Goal: Information Seeking & Learning: Learn about a topic

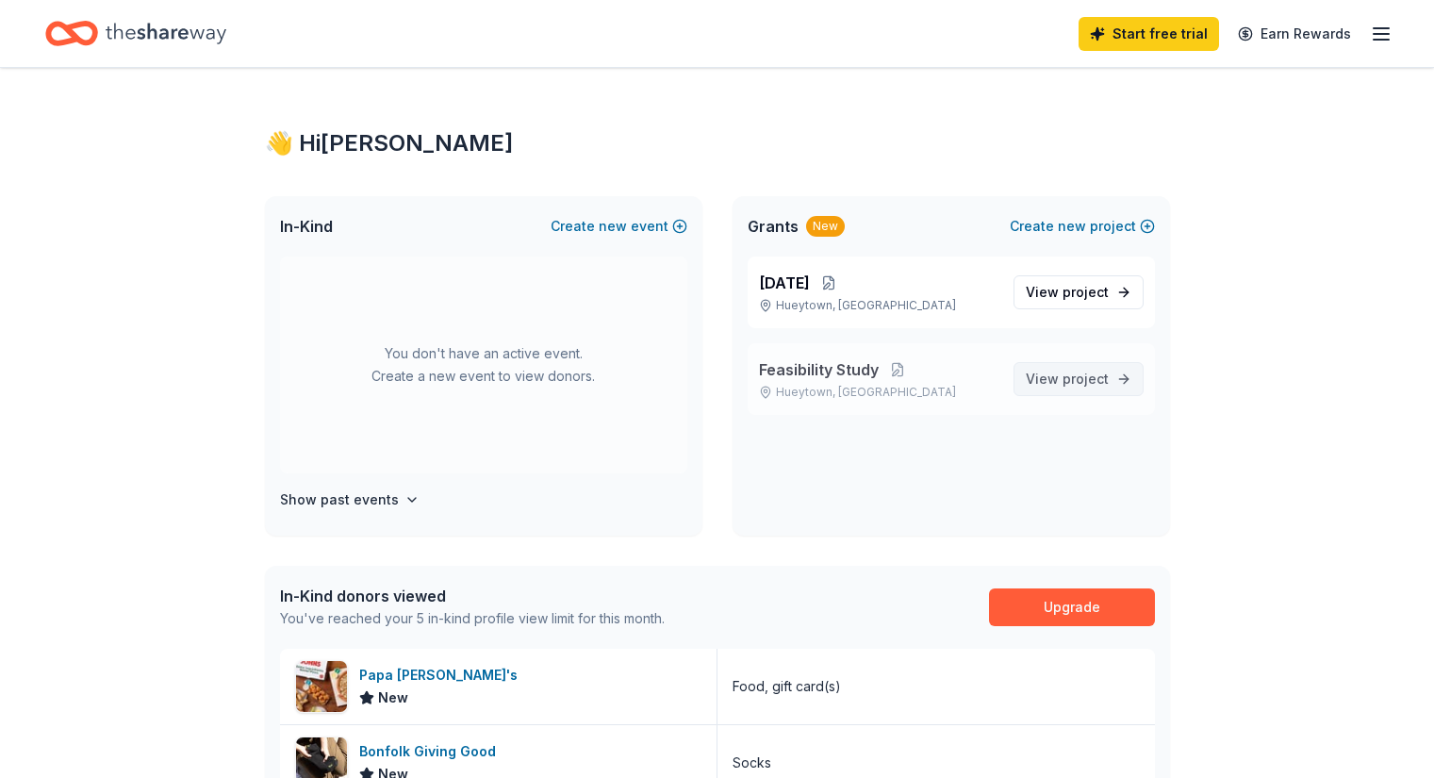
click at [1074, 380] on span "project" at bounding box center [1085, 378] width 46 height 16
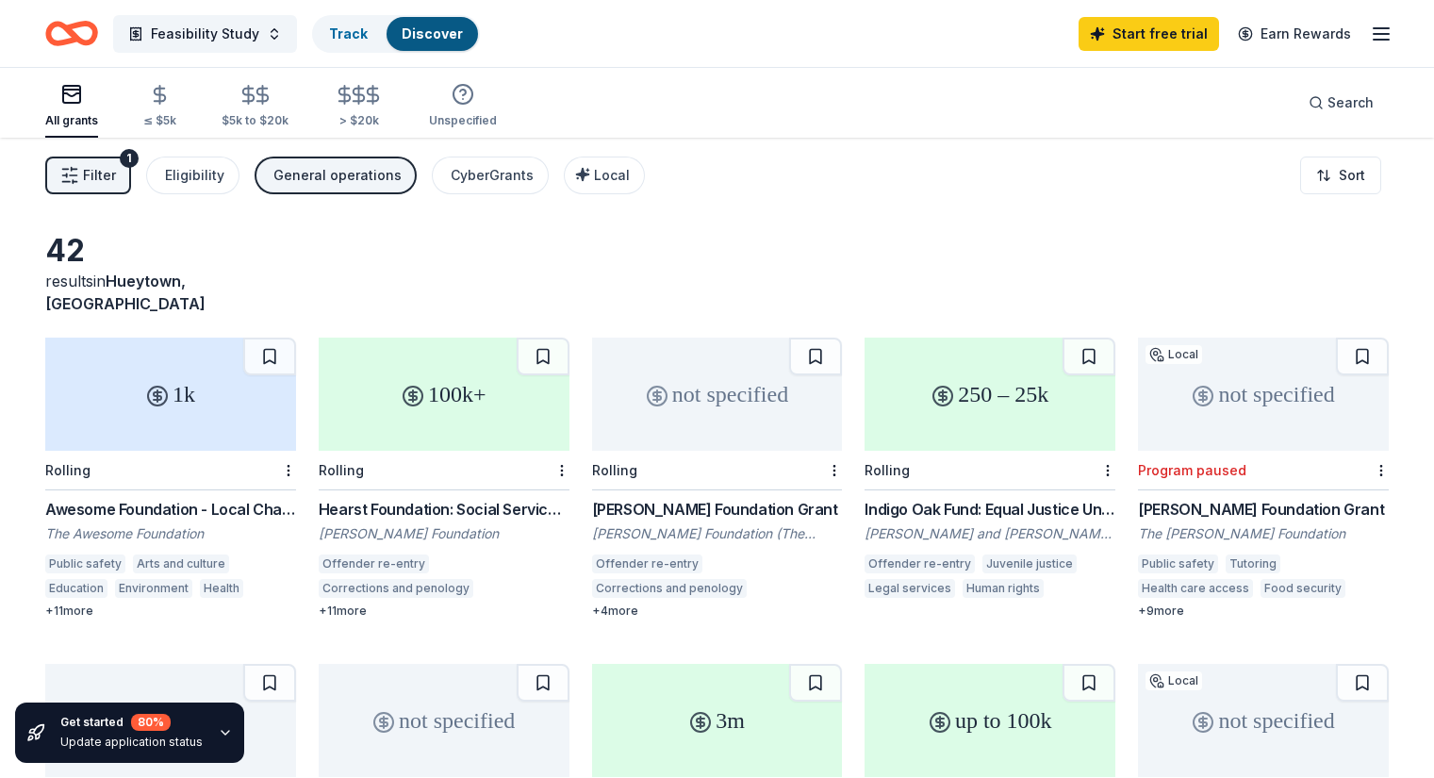
click at [435, 386] on div "100k+" at bounding box center [444, 393] width 251 height 113
click at [993, 403] on div "250 – 25k" at bounding box center [989, 393] width 251 height 113
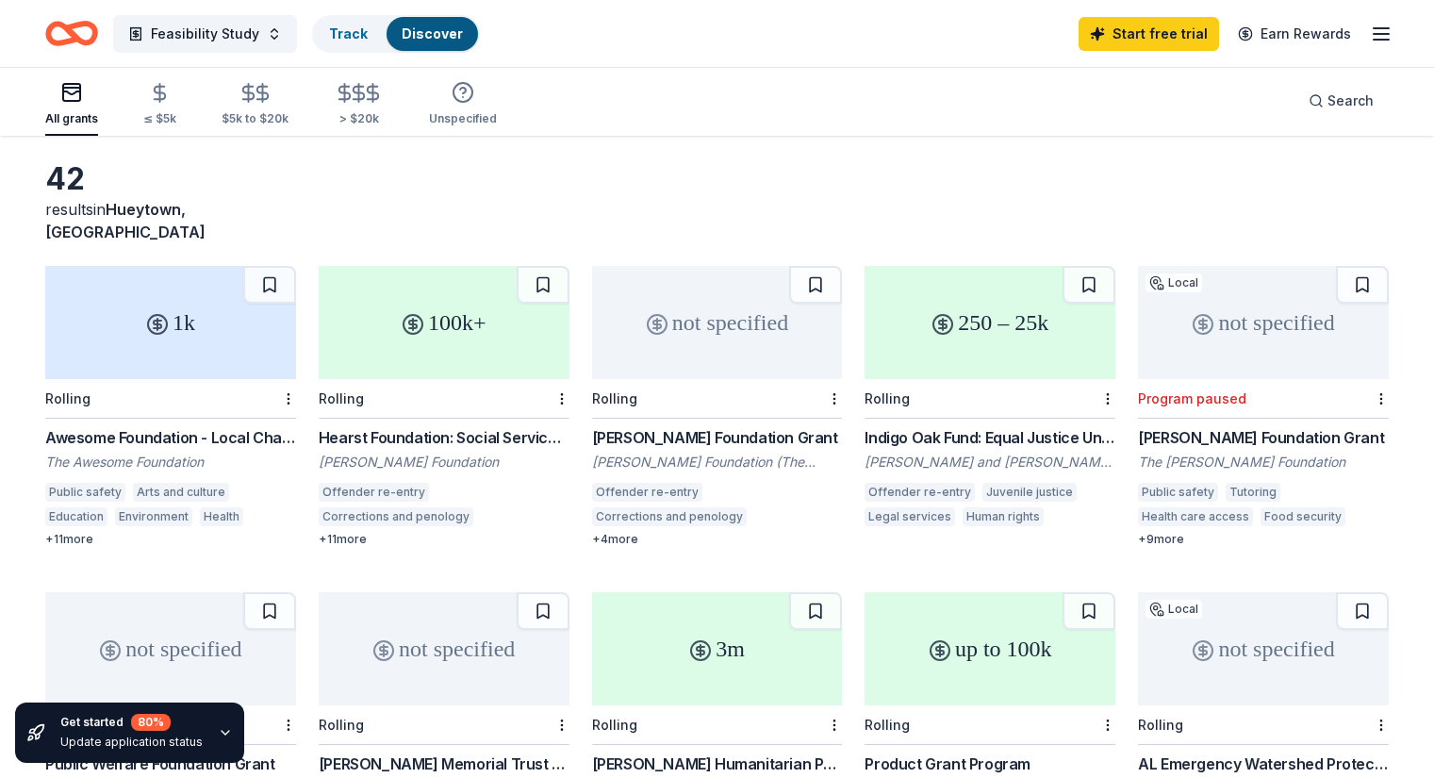
scroll to position [94, 0]
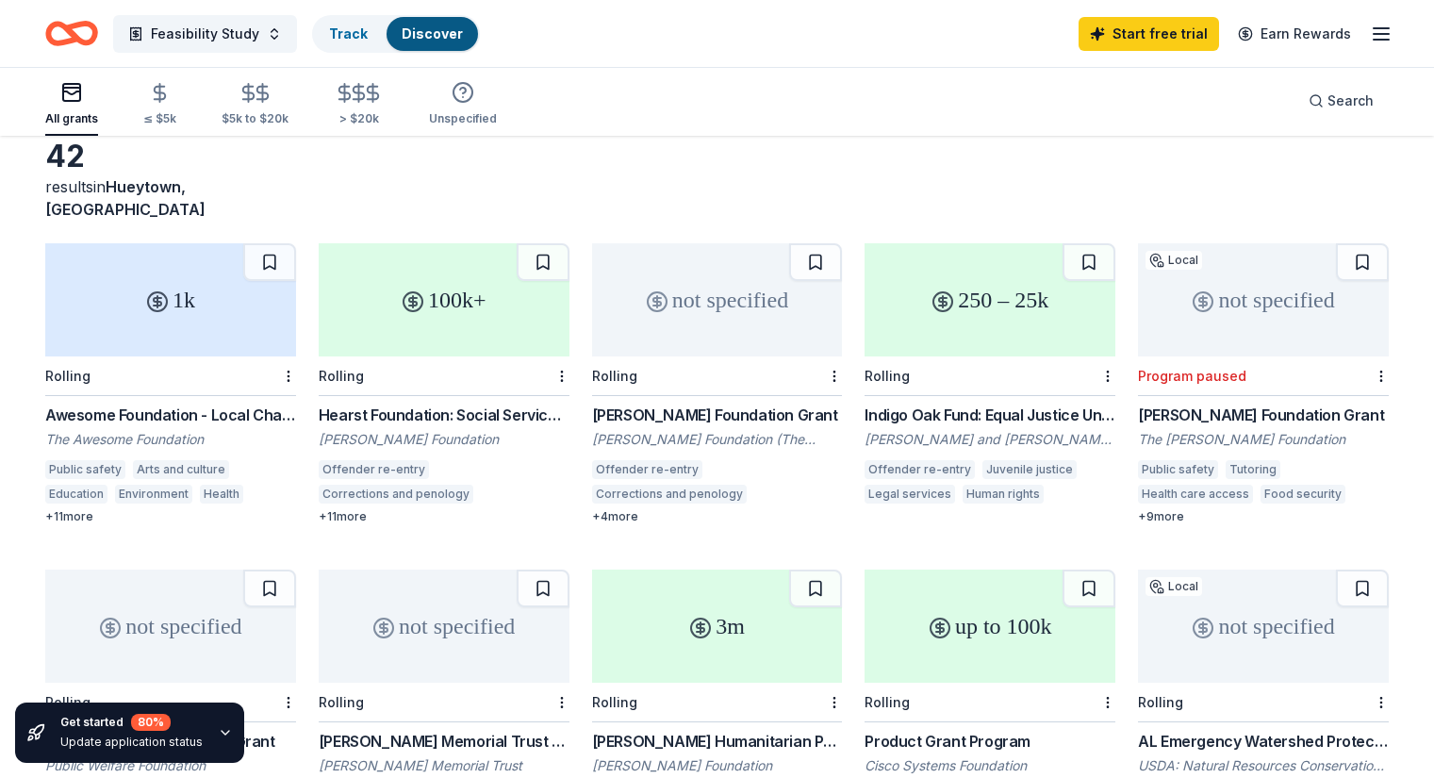
click at [728, 305] on div "not specified" at bounding box center [717, 299] width 251 height 113
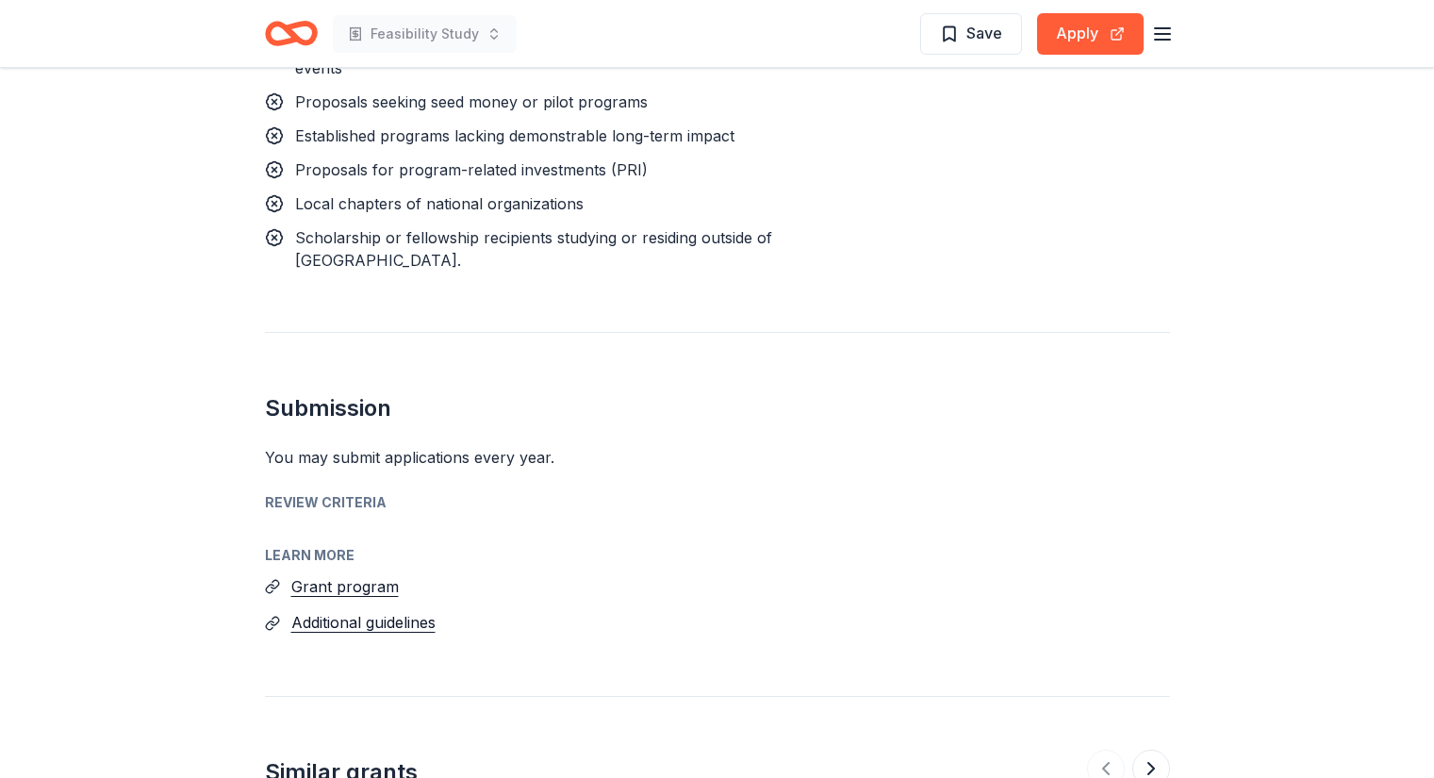
scroll to position [2828, 0]
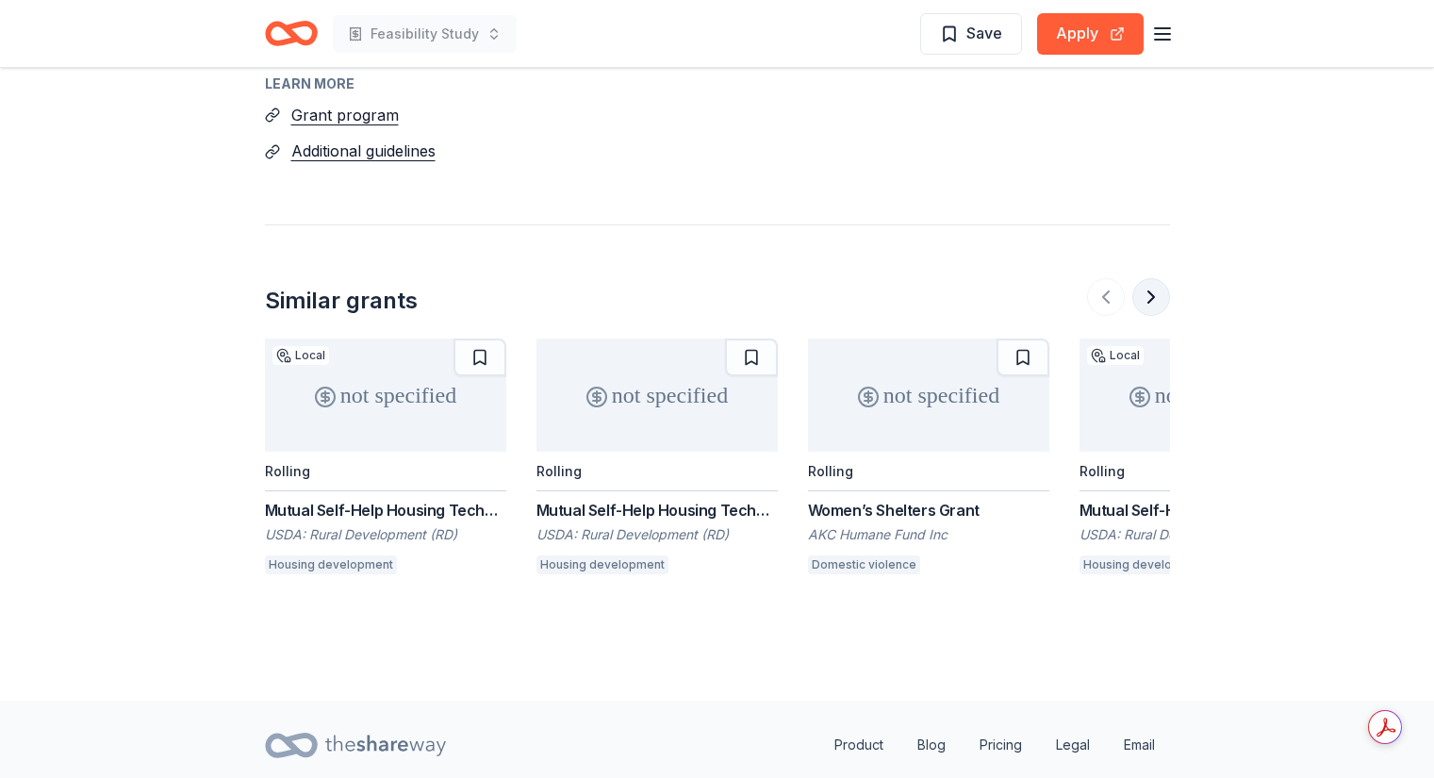
click at [1163, 298] on button at bounding box center [1151, 297] width 38 height 38
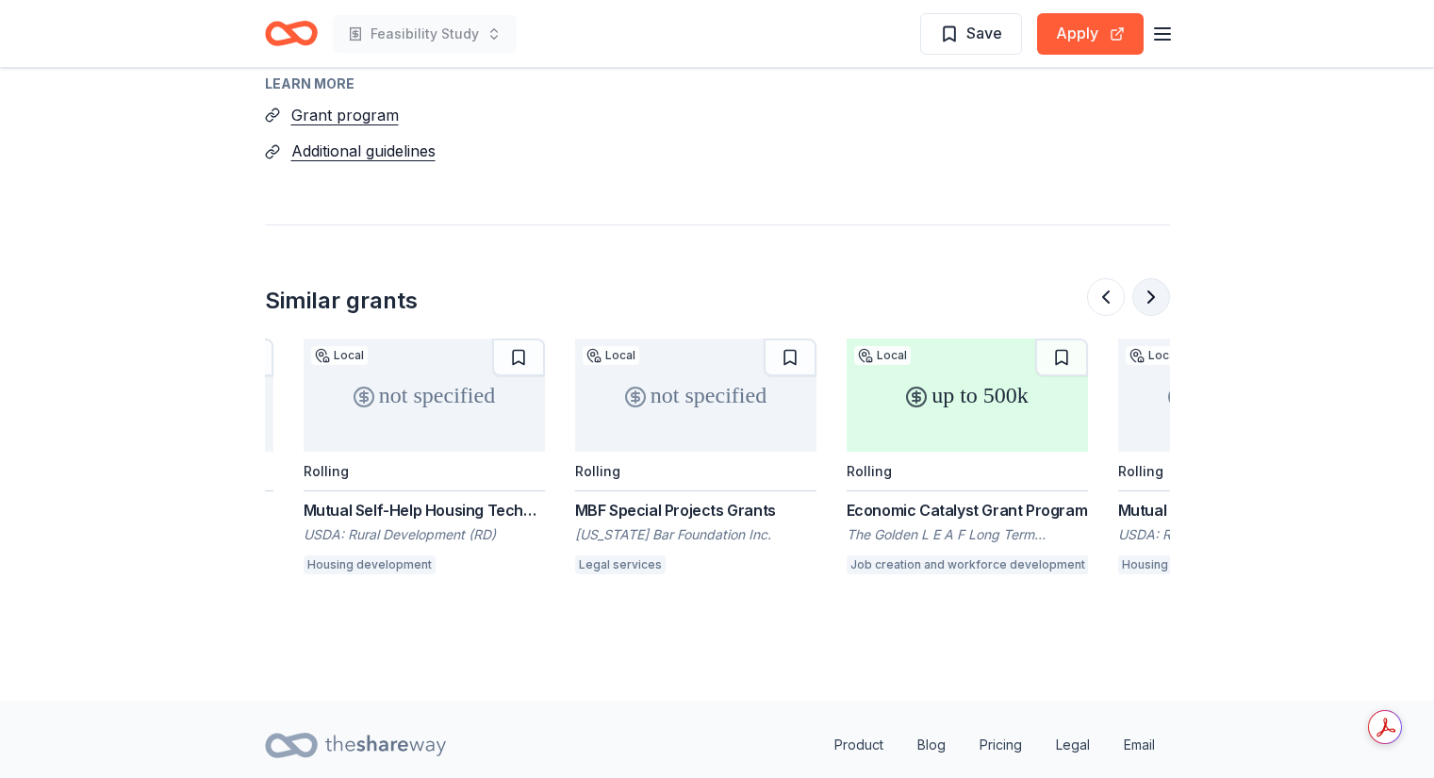
scroll to position [0, 814]
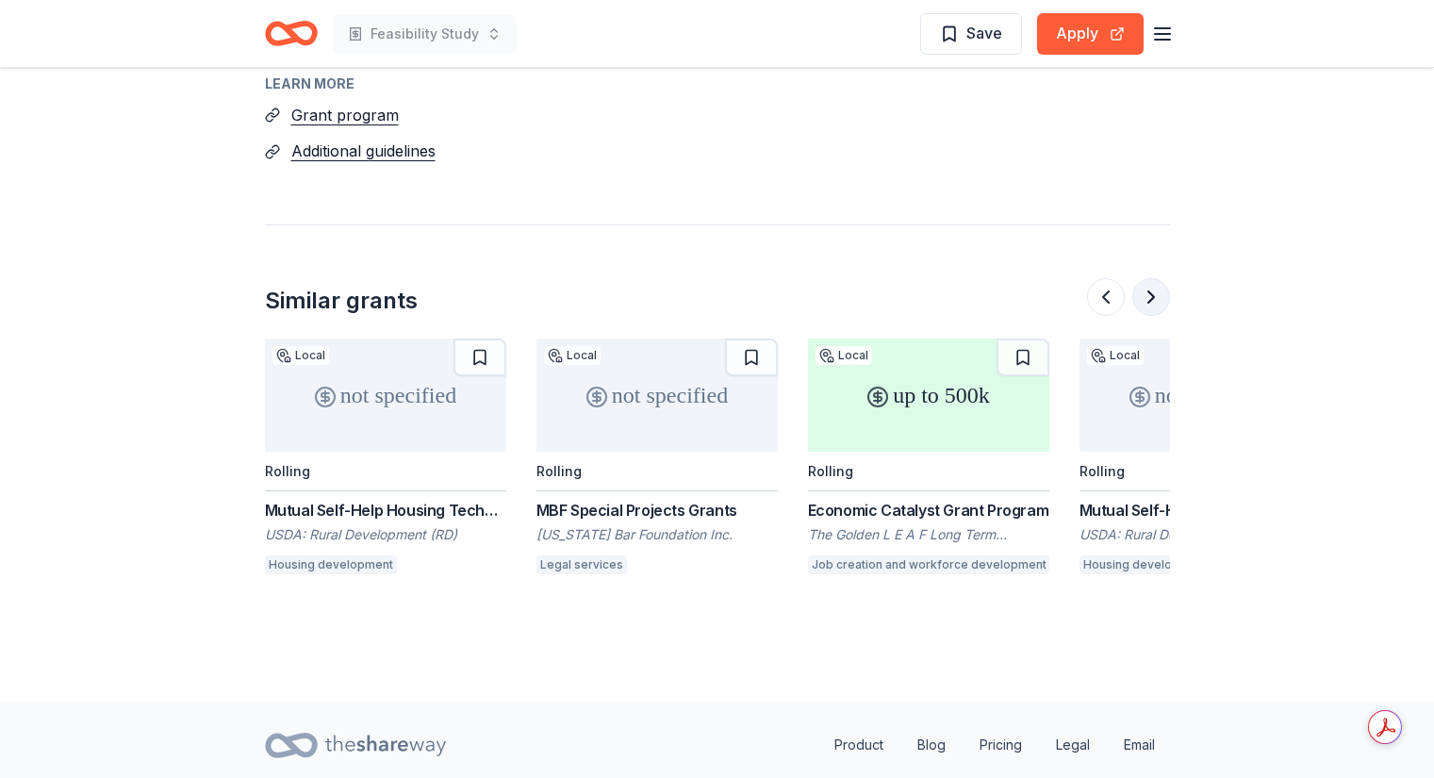
click at [1163, 298] on button at bounding box center [1151, 297] width 38 height 38
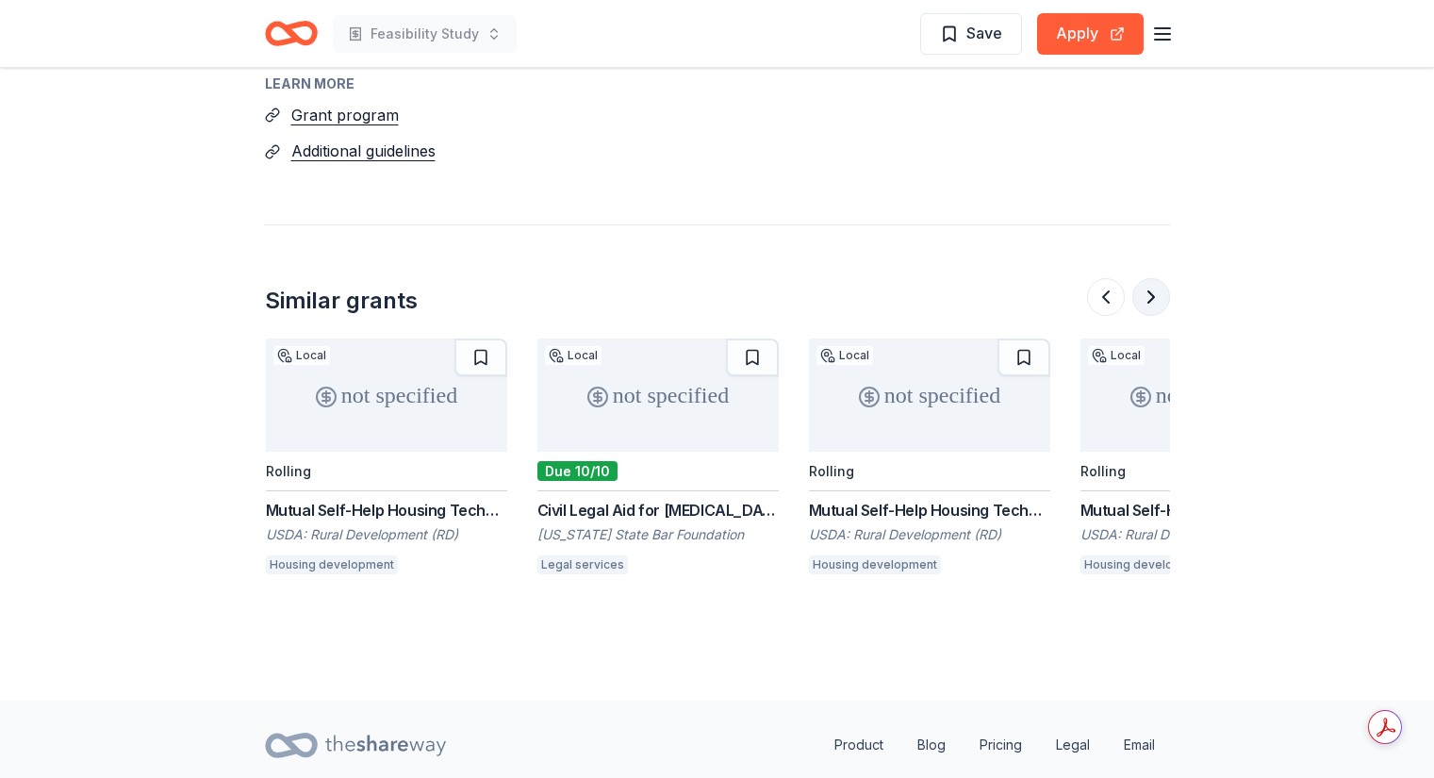
scroll to position [0, 1629]
click at [1163, 298] on button at bounding box center [1151, 297] width 38 height 38
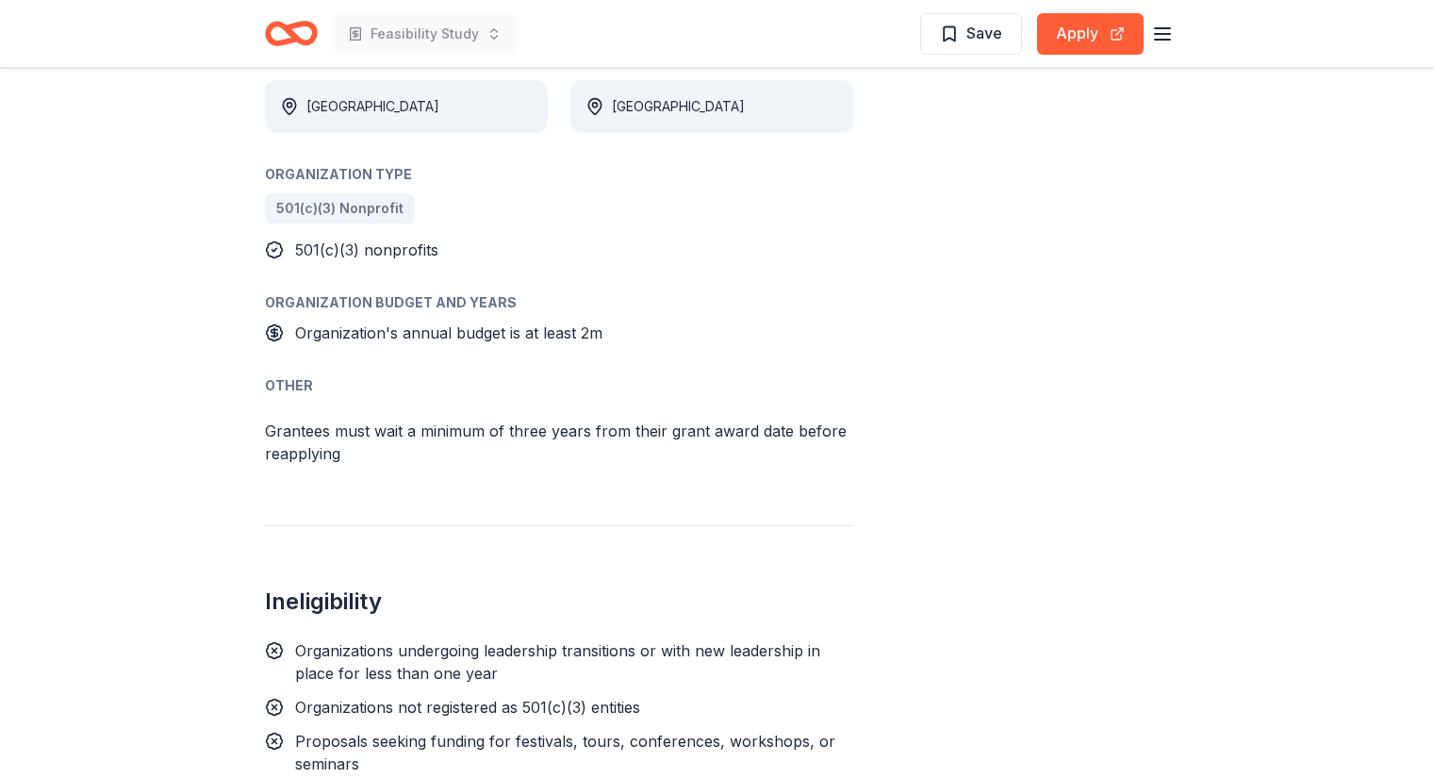
scroll to position [1320, 0]
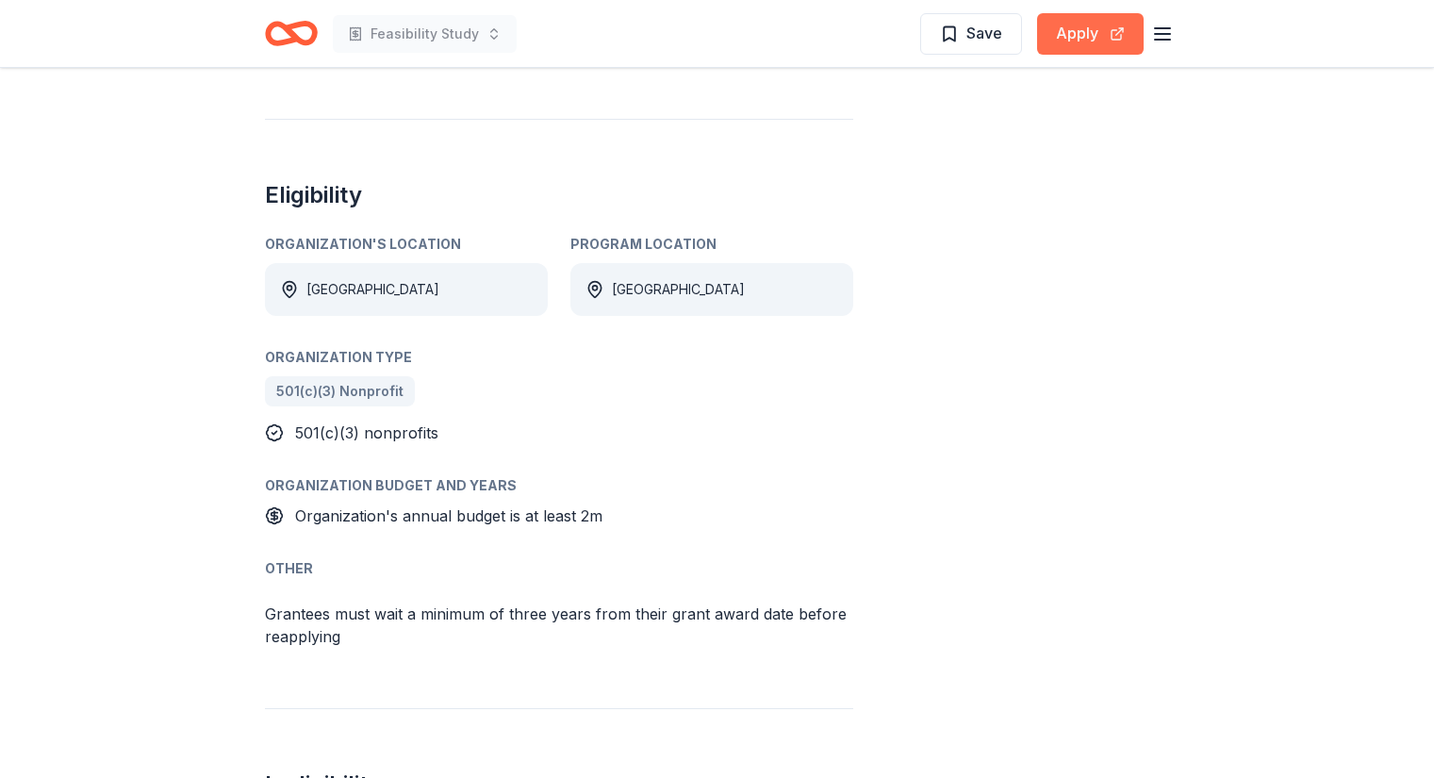
click at [1086, 43] on button "Apply" at bounding box center [1090, 33] width 107 height 41
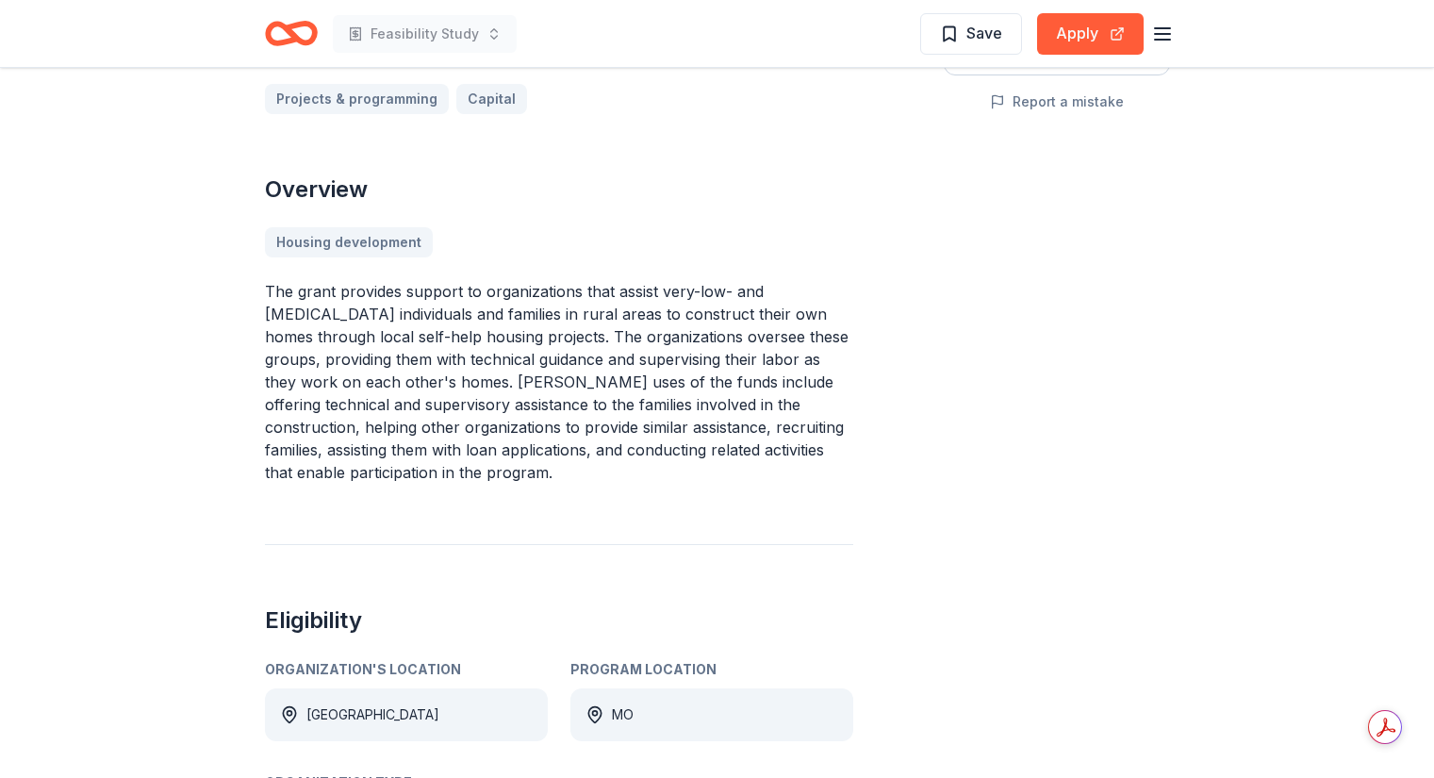
scroll to position [471, 0]
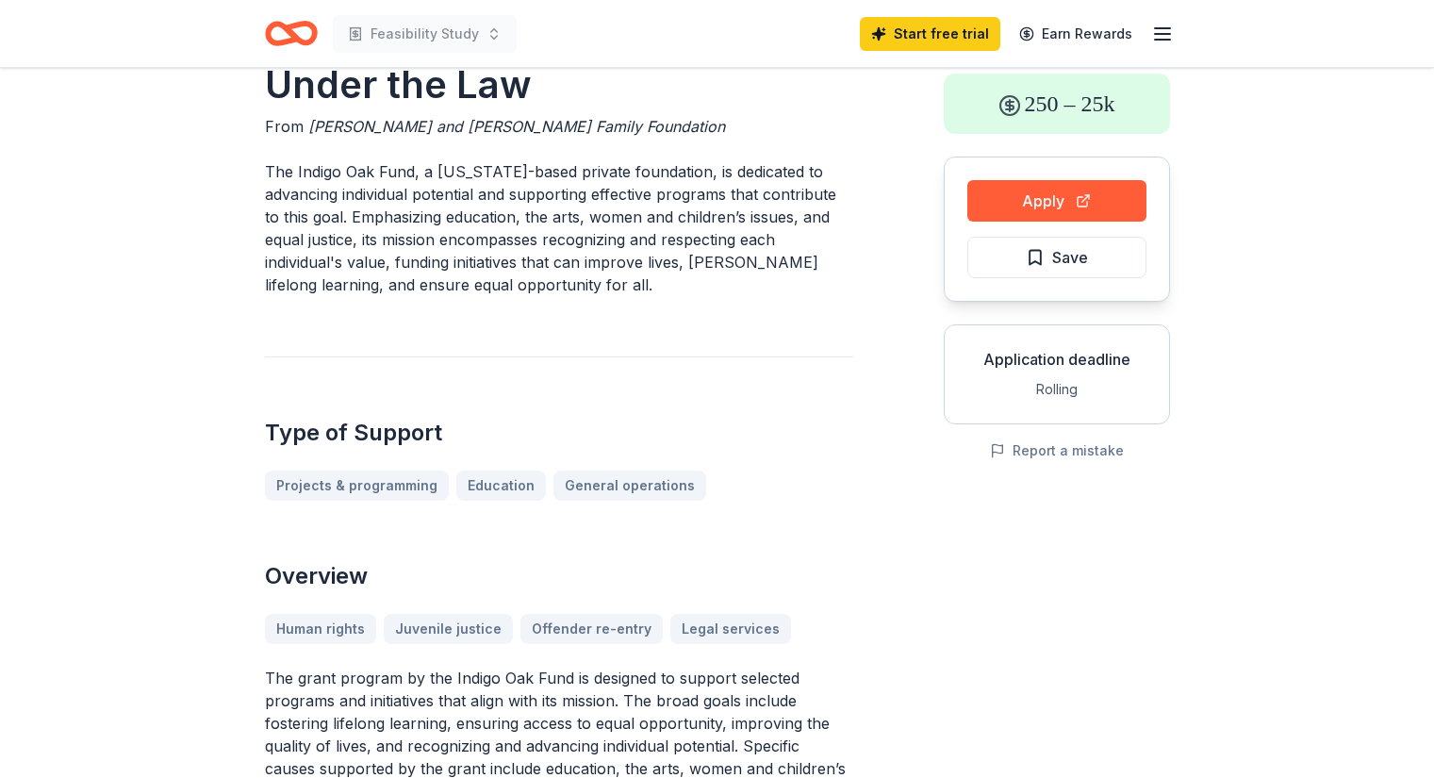
scroll to position [94, 0]
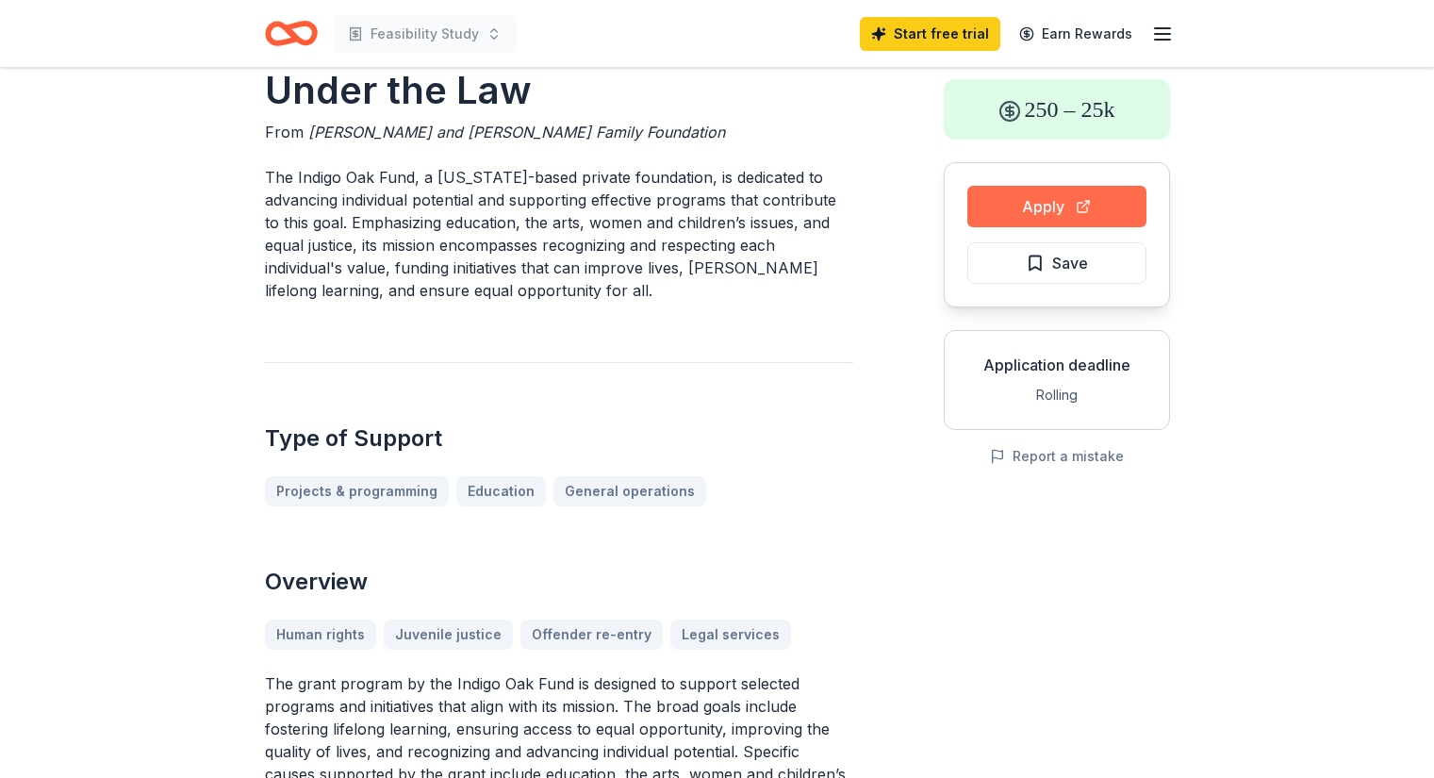
click at [1043, 216] on button "Apply" at bounding box center [1056, 206] width 179 height 41
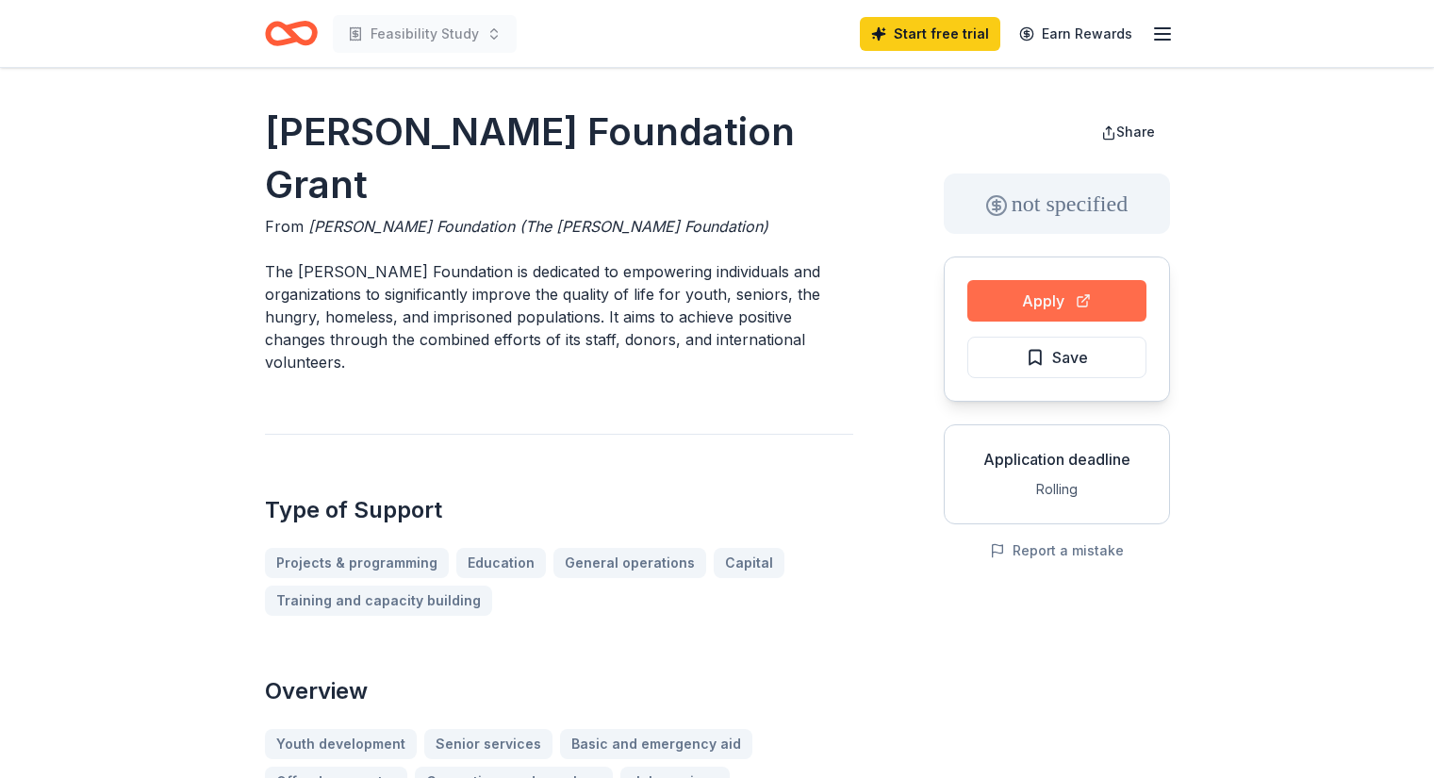
click at [1012, 293] on button "Apply" at bounding box center [1056, 300] width 179 height 41
